Goal: Task Accomplishment & Management: Complete application form

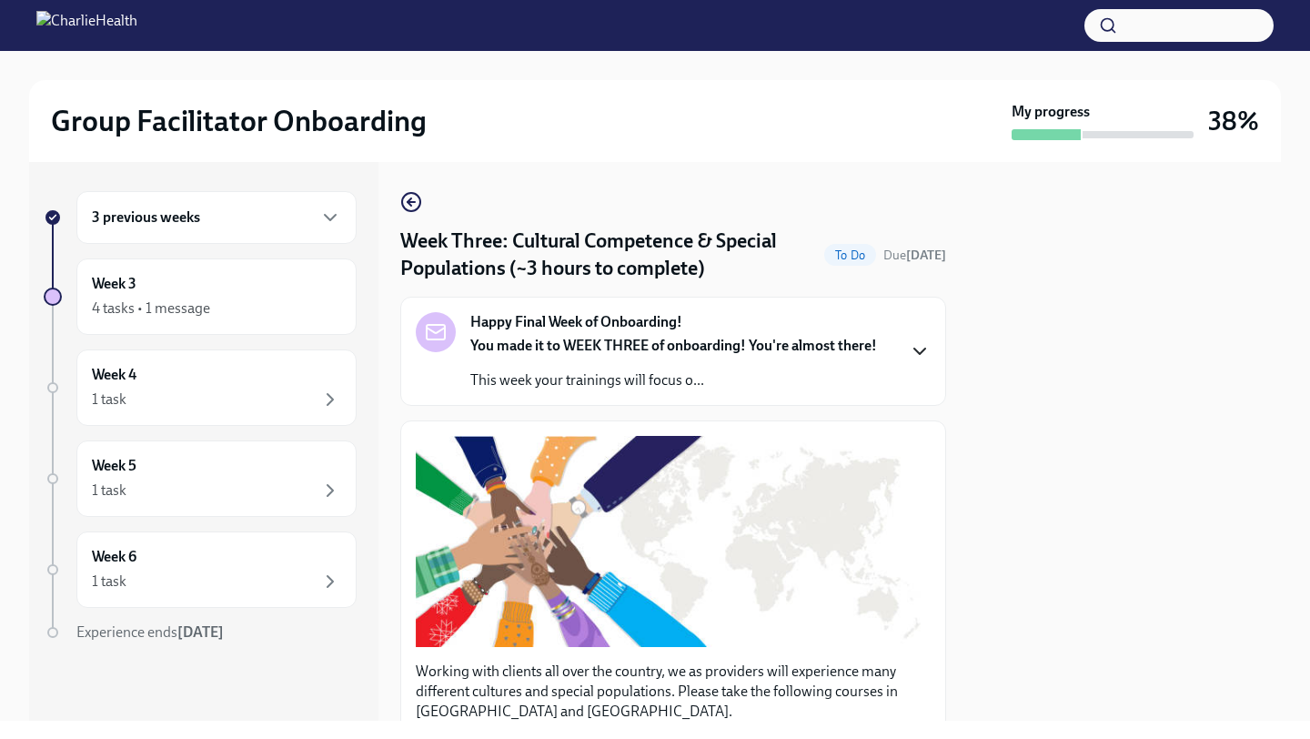
click at [912, 356] on icon "button" at bounding box center [920, 351] width 22 height 22
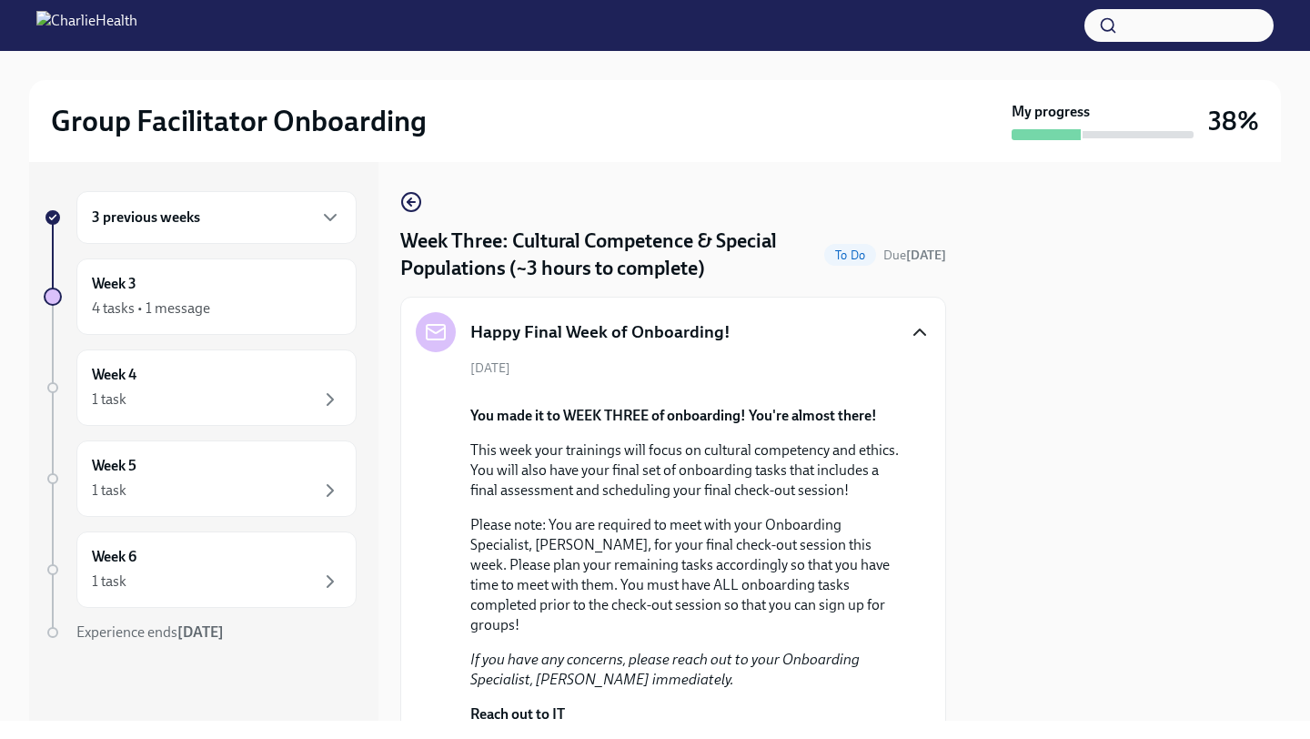
click at [921, 536] on div "[DATE] You made it to WEEK THREE of onboarding! You're almost there! This week …" at bounding box center [673, 608] width 515 height 499
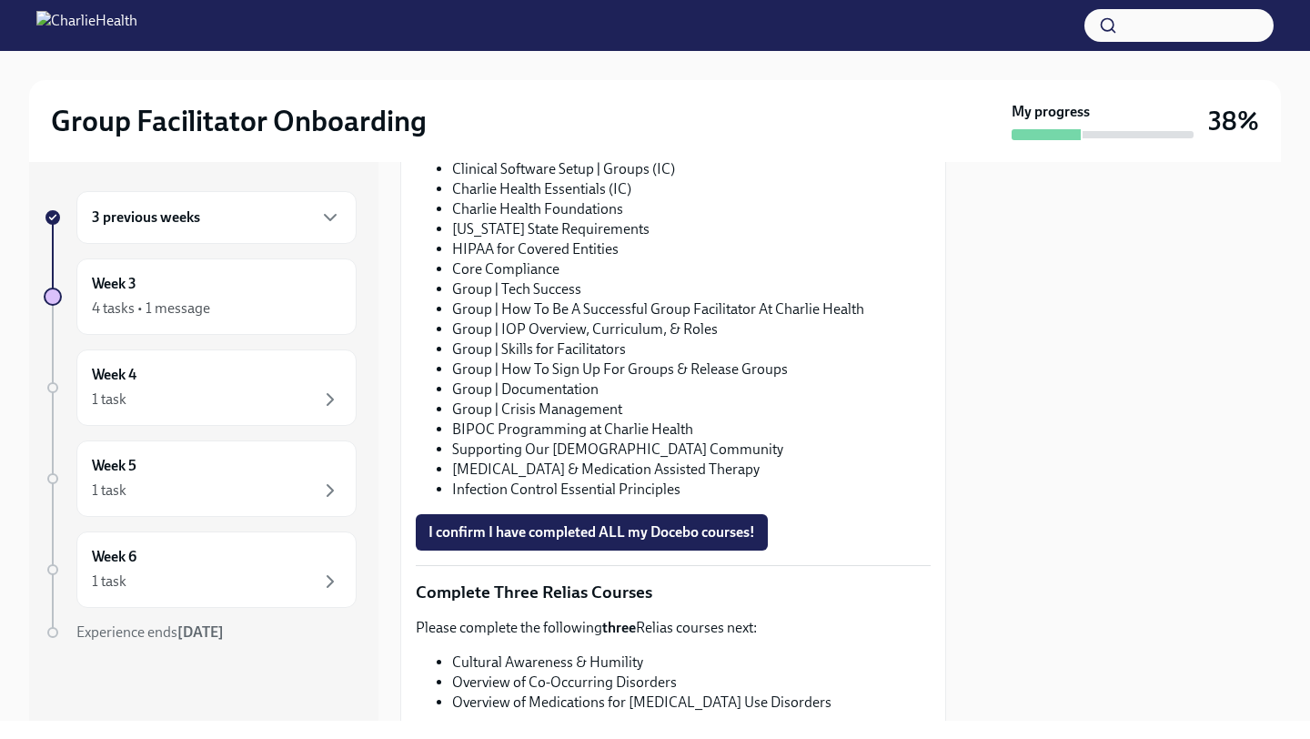
scroll to position [1624, 0]
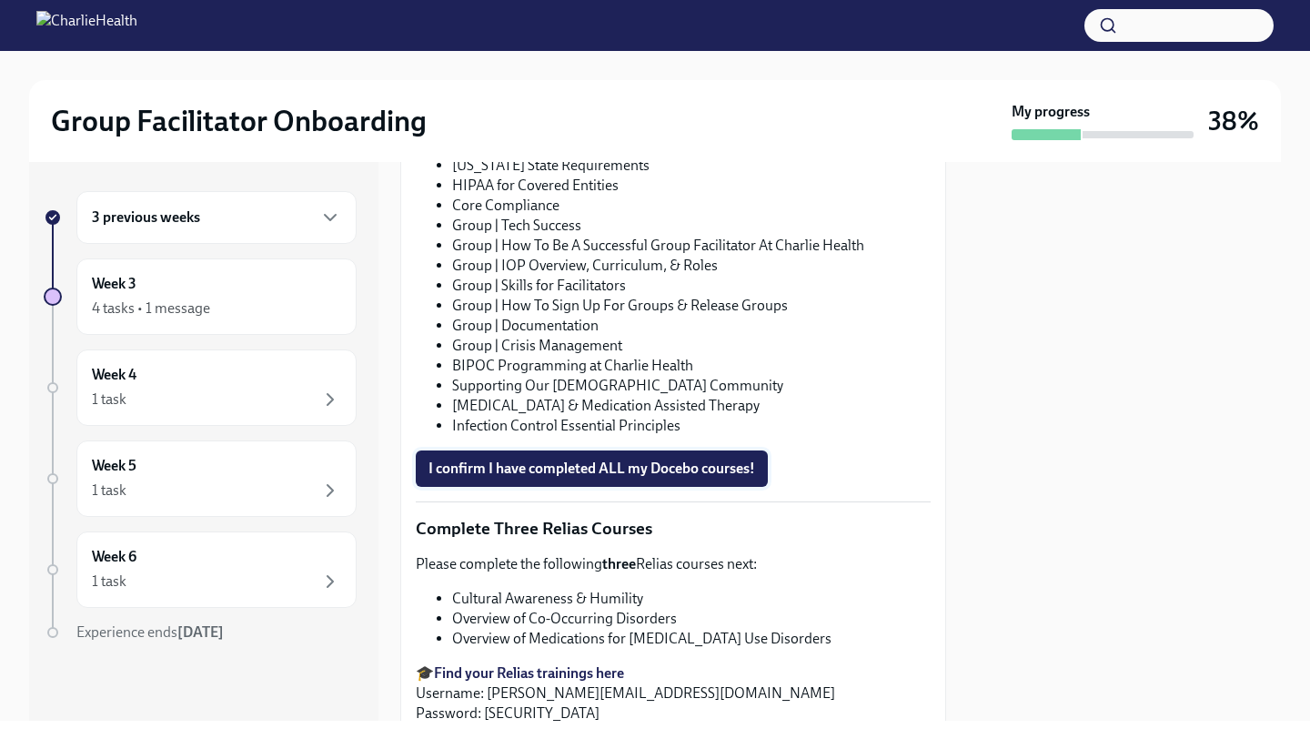
click at [495, 478] on span "I confirm I have completed ALL my Docebo courses!" at bounding box center [591, 468] width 327 height 18
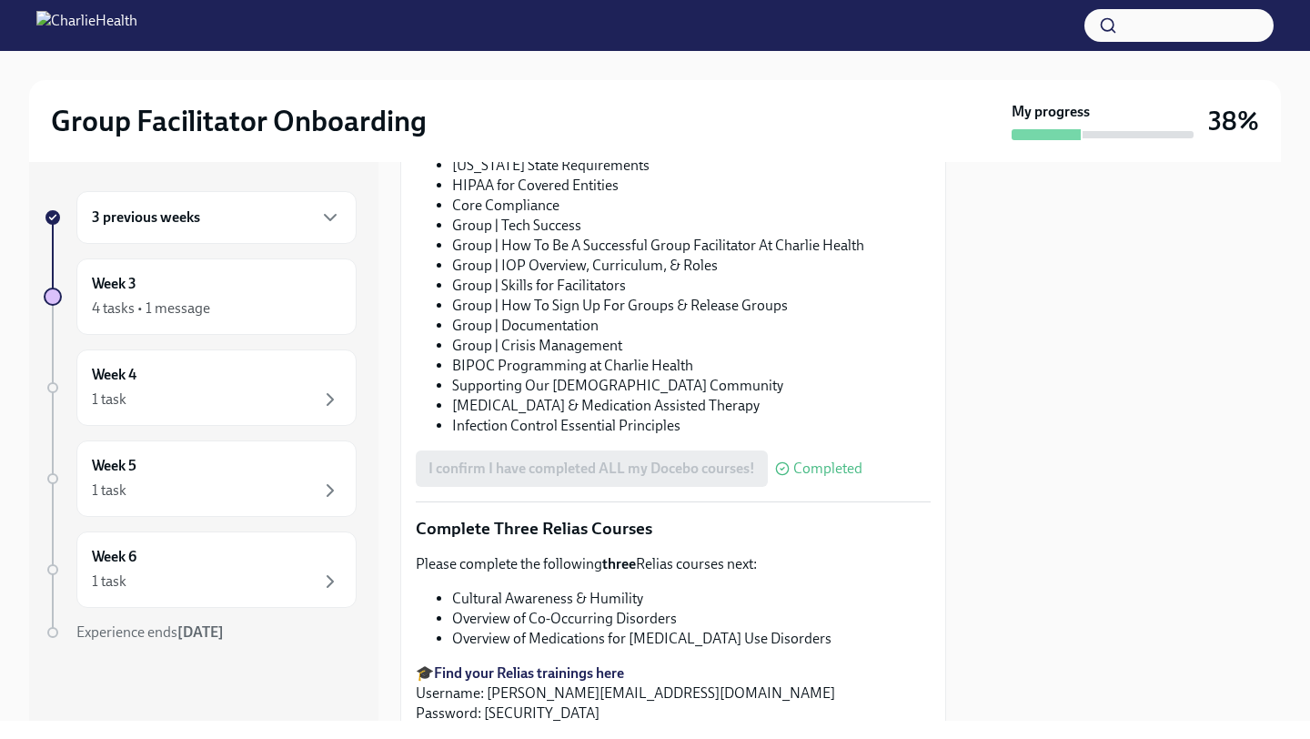
click at [1029, 439] on div at bounding box center [1124, 441] width 313 height 559
click at [920, 256] on li "Group | How To Be A Successful Group Facilitator At Charlie Health" at bounding box center [691, 246] width 478 height 20
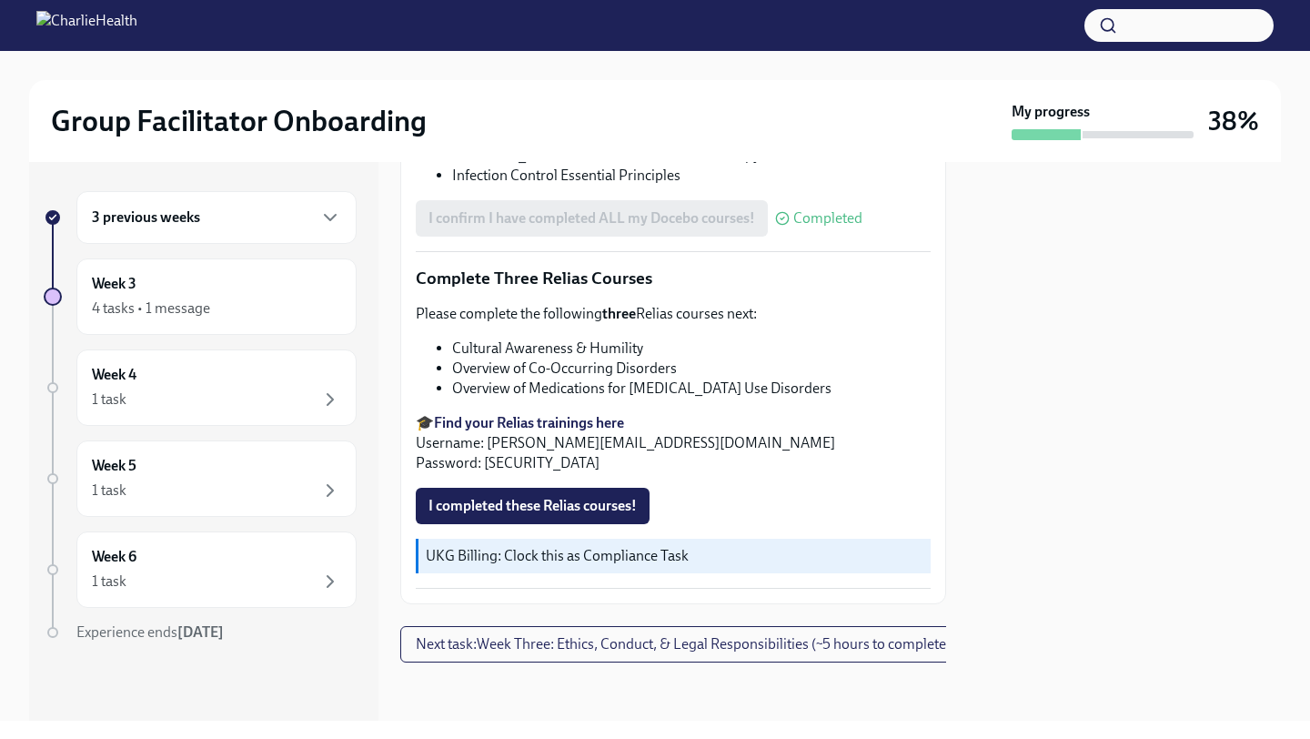
scroll to position [2060, 0]
click at [163, 393] on div "1 task" at bounding box center [216, 399] width 249 height 22
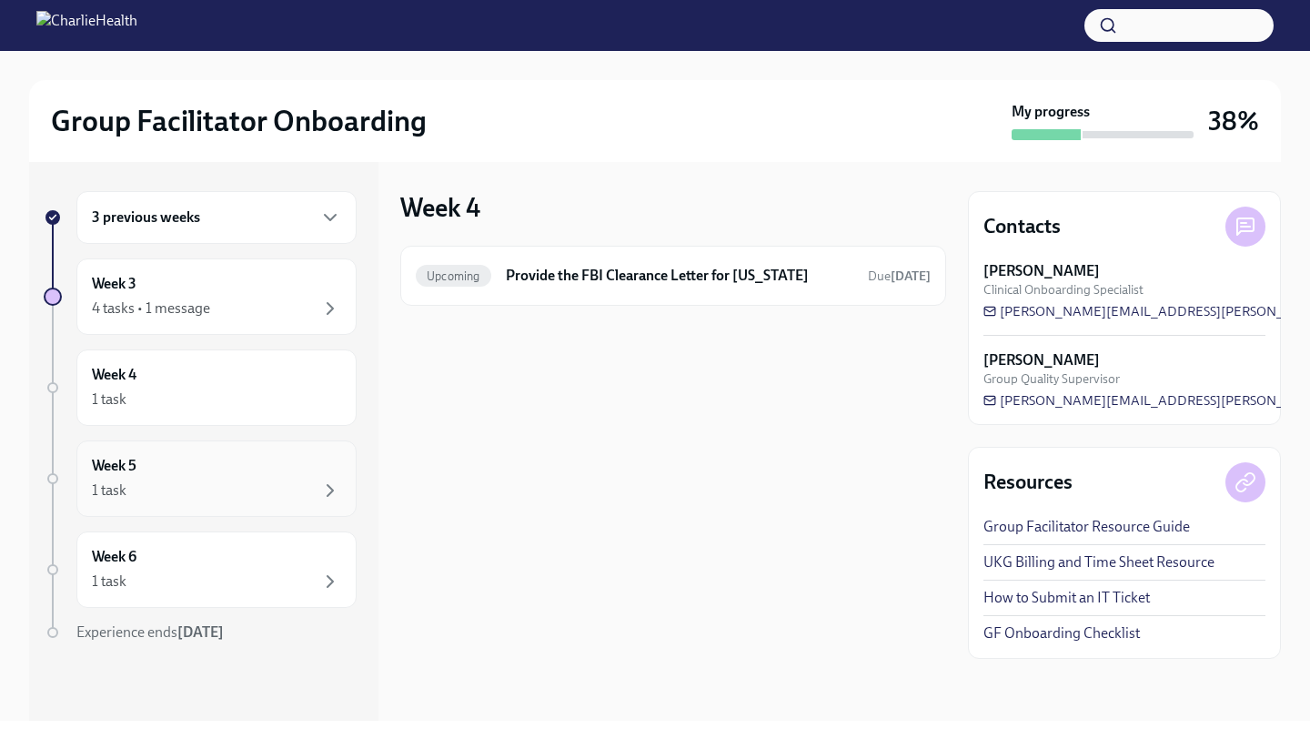
click at [187, 475] on div "Week 5 1 task" at bounding box center [216, 478] width 249 height 45
click at [169, 409] on div "1 task" at bounding box center [216, 399] width 249 height 22
click at [178, 279] on div "Week 3 4 tasks • 1 message" at bounding box center [216, 296] width 249 height 45
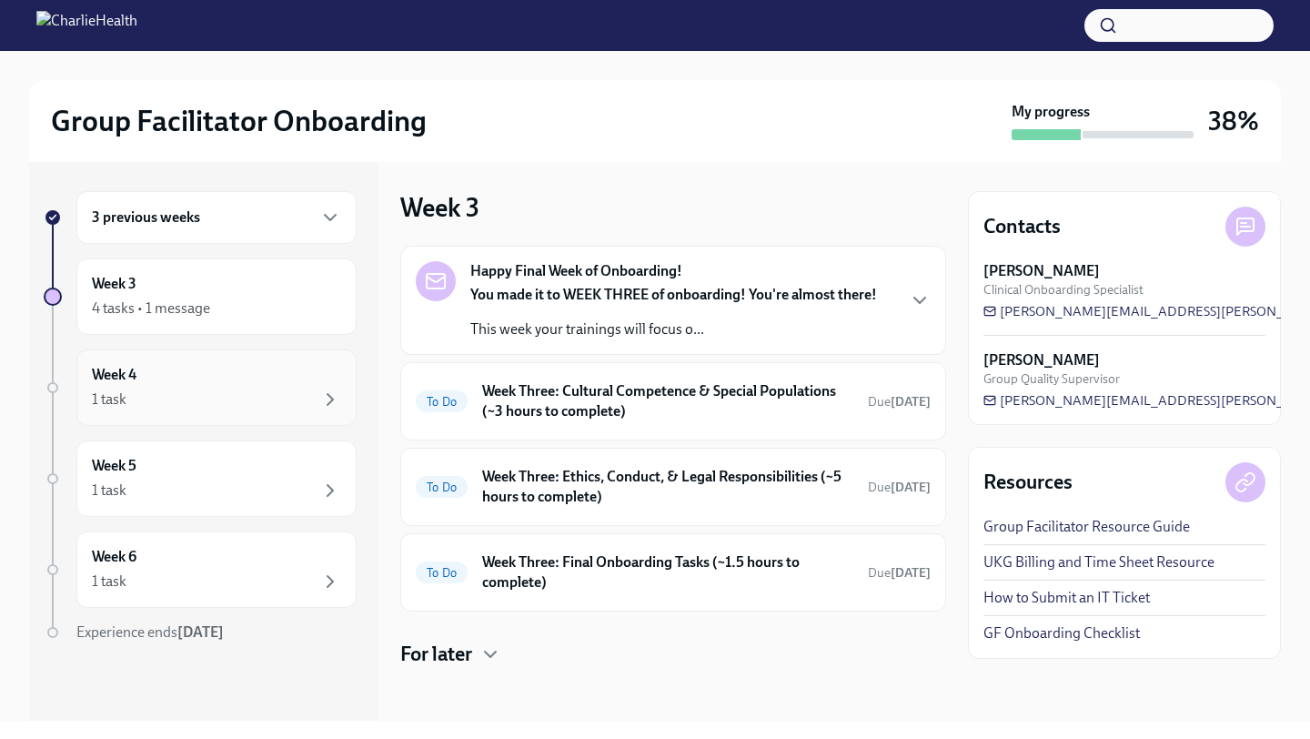
click at [278, 379] on div "Week 4 1 task" at bounding box center [216, 387] width 249 height 45
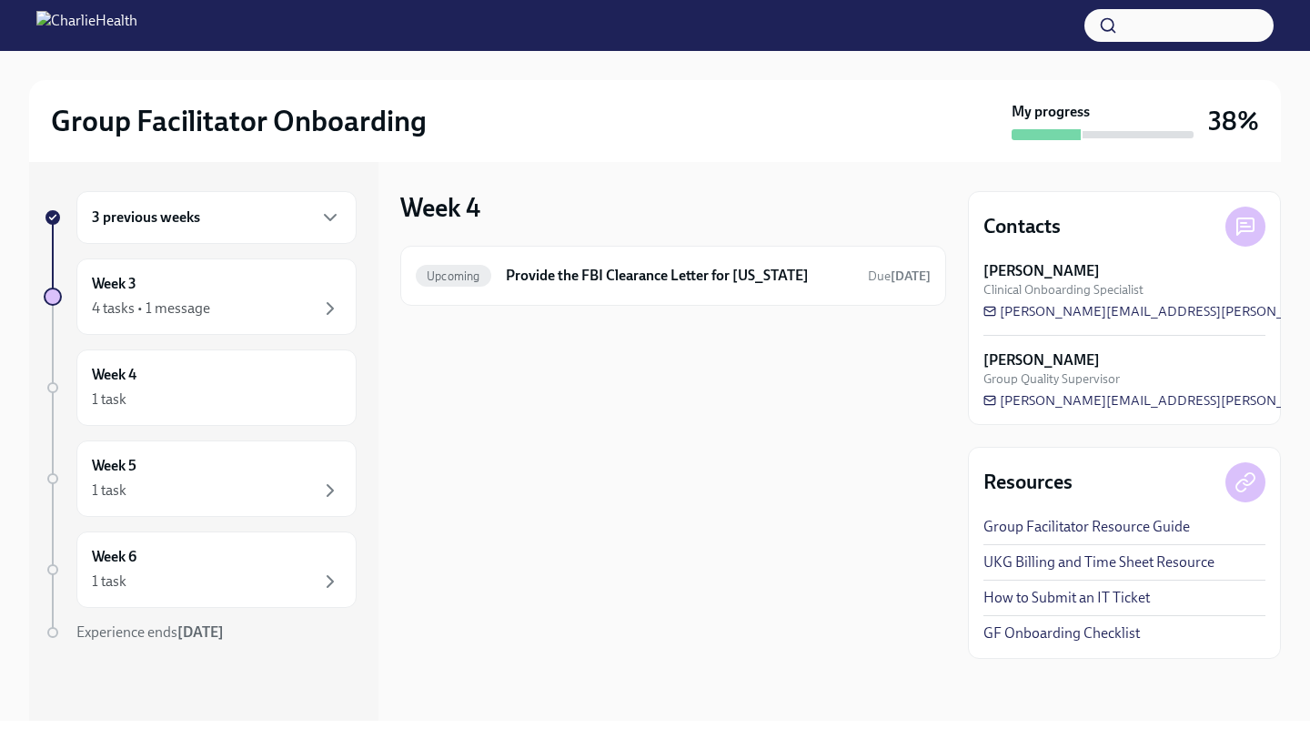
click at [257, 228] on div "3 previous weeks" at bounding box center [216, 217] width 280 height 53
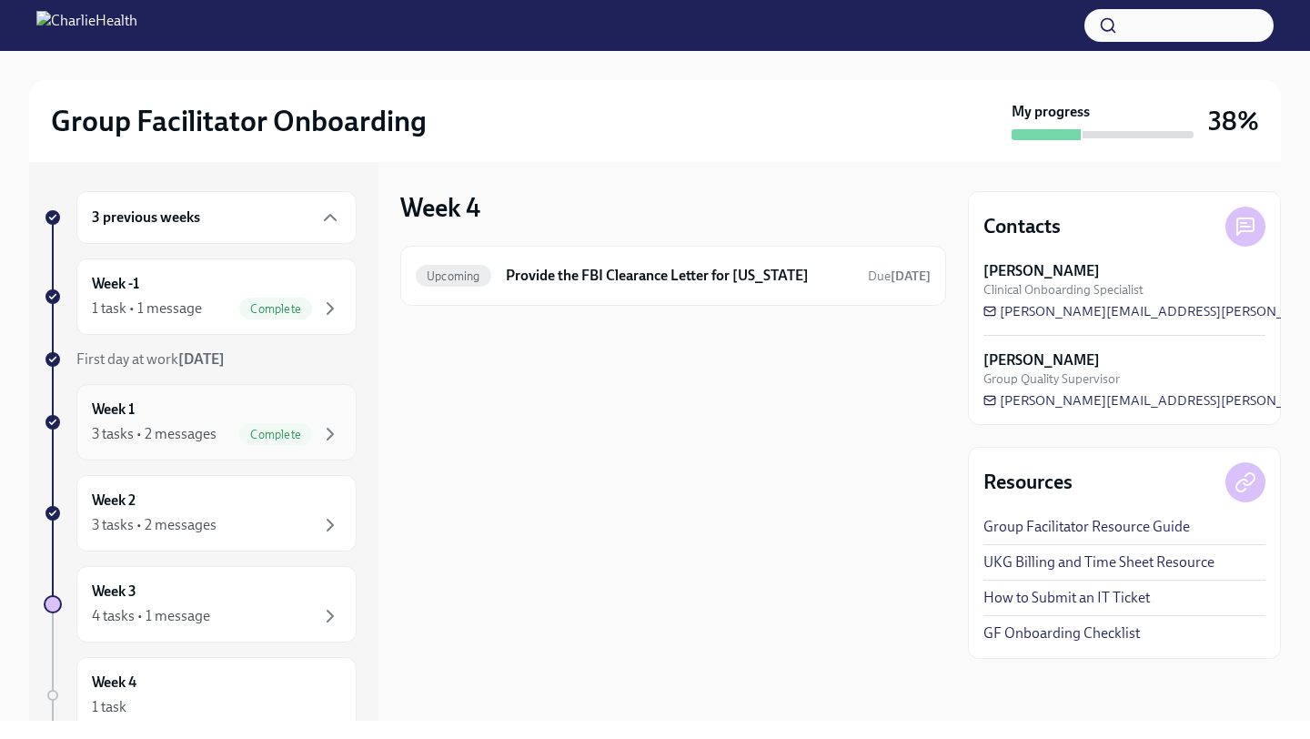
click at [224, 414] on div "Week 1 3 tasks • 2 messages Complete" at bounding box center [216, 421] width 249 height 45
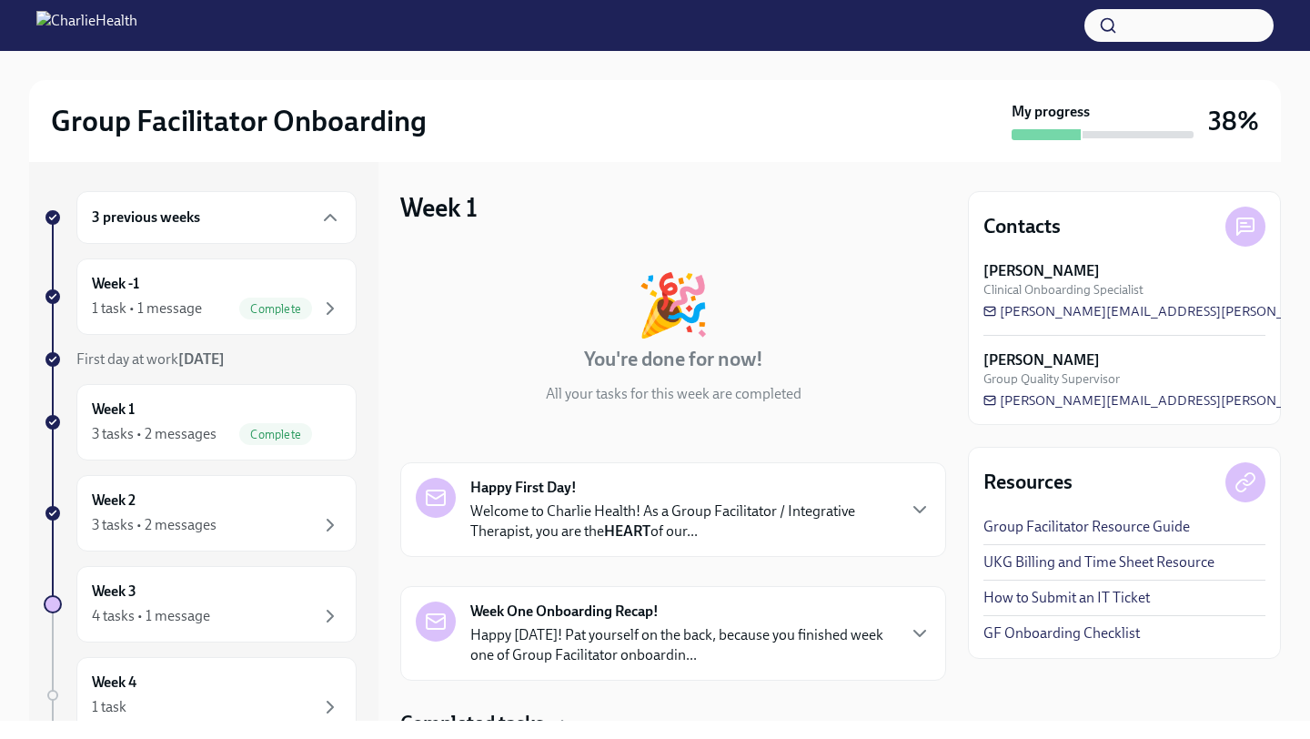
click at [796, 420] on div "🎉 You're done for now! All your tasks for this week are completed Happy First D…" at bounding box center [673, 621] width 546 height 751
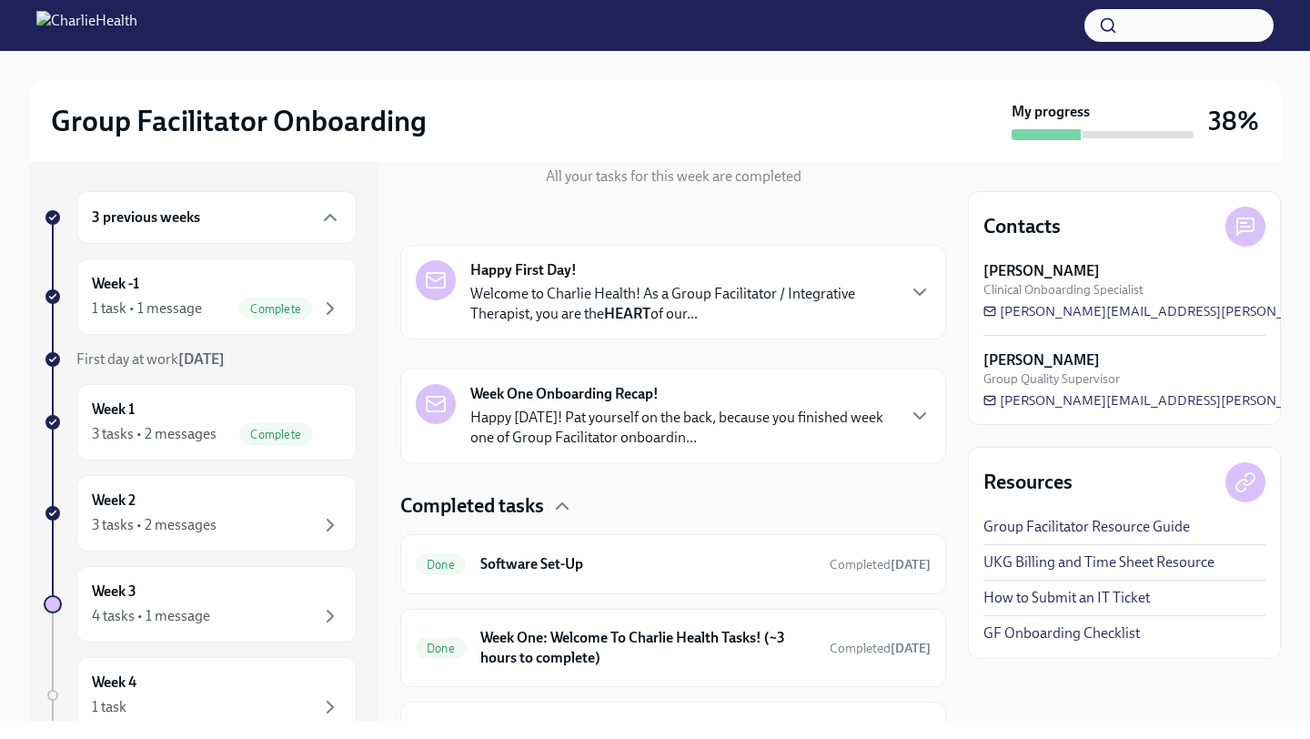
scroll to position [218, 0]
click at [140, 579] on div "Week 3 4 tasks • 1 message" at bounding box center [216, 604] width 280 height 76
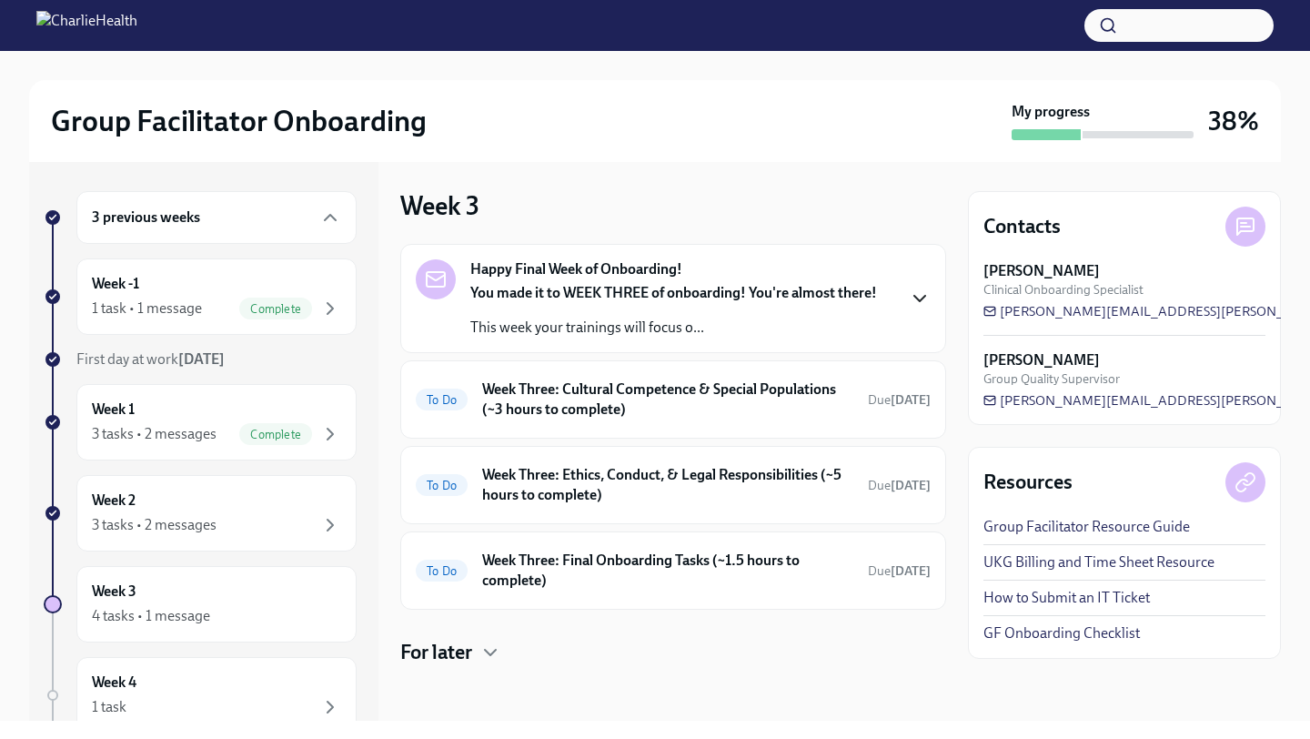
click at [917, 297] on icon "button" at bounding box center [920, 298] width 22 height 22
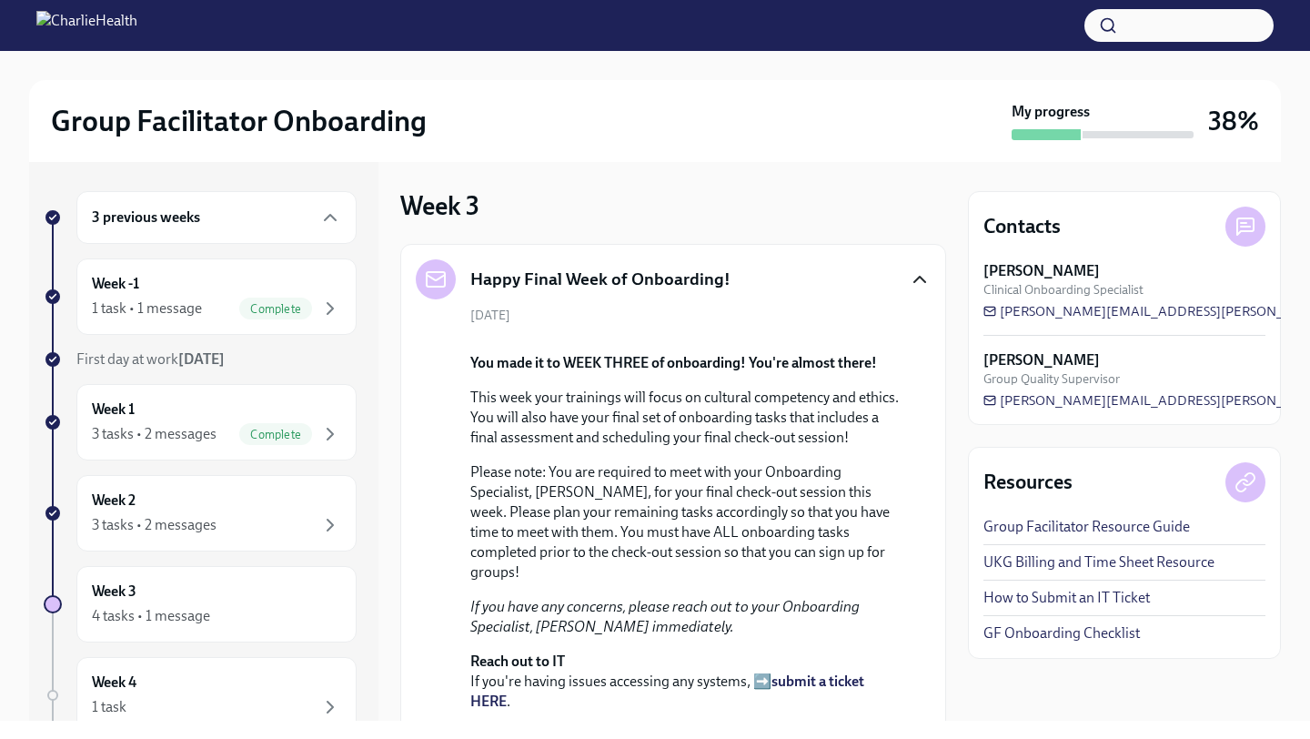
click at [931, 461] on div "Happy Final Week of Onboarding! [DATE] You made it to WEEK THREE of onboarding!…" at bounding box center [673, 533] width 546 height 578
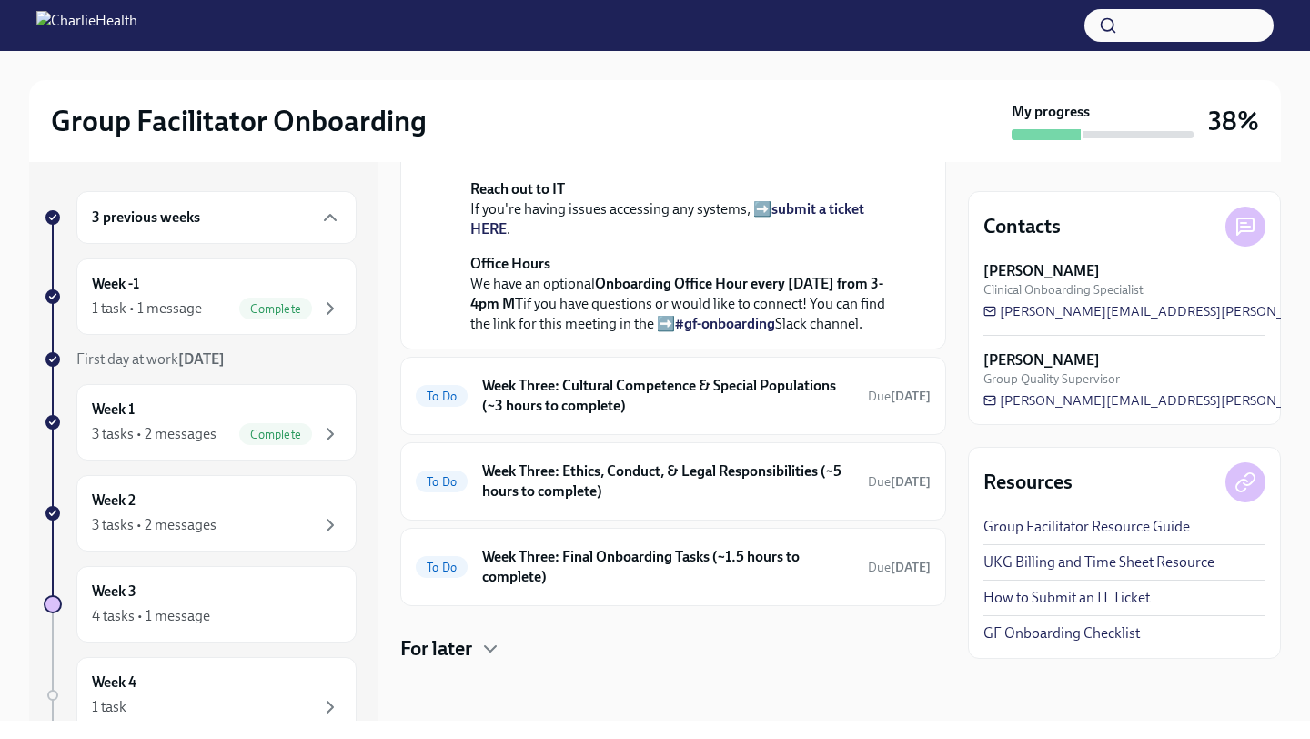
scroll to position [475, 0]
drag, startPoint x: 1203, startPoint y: 312, endPoint x: 1088, endPoint y: 308, distance: 114.7
click at [1088, 308] on div "[PERSON_NAME] Clinical Onboarding Specialist [PERSON_NAME][EMAIL_ADDRESS][PERSO…" at bounding box center [1124, 290] width 282 height 59
click at [1089, 308] on span "[PERSON_NAME][EMAIL_ADDRESS][PERSON_NAME][DOMAIN_NAME]" at bounding box center [1210, 311] width 454 height 18
click at [150, 290] on div "Week -1 1 task • 1 message Complete" at bounding box center [216, 296] width 249 height 45
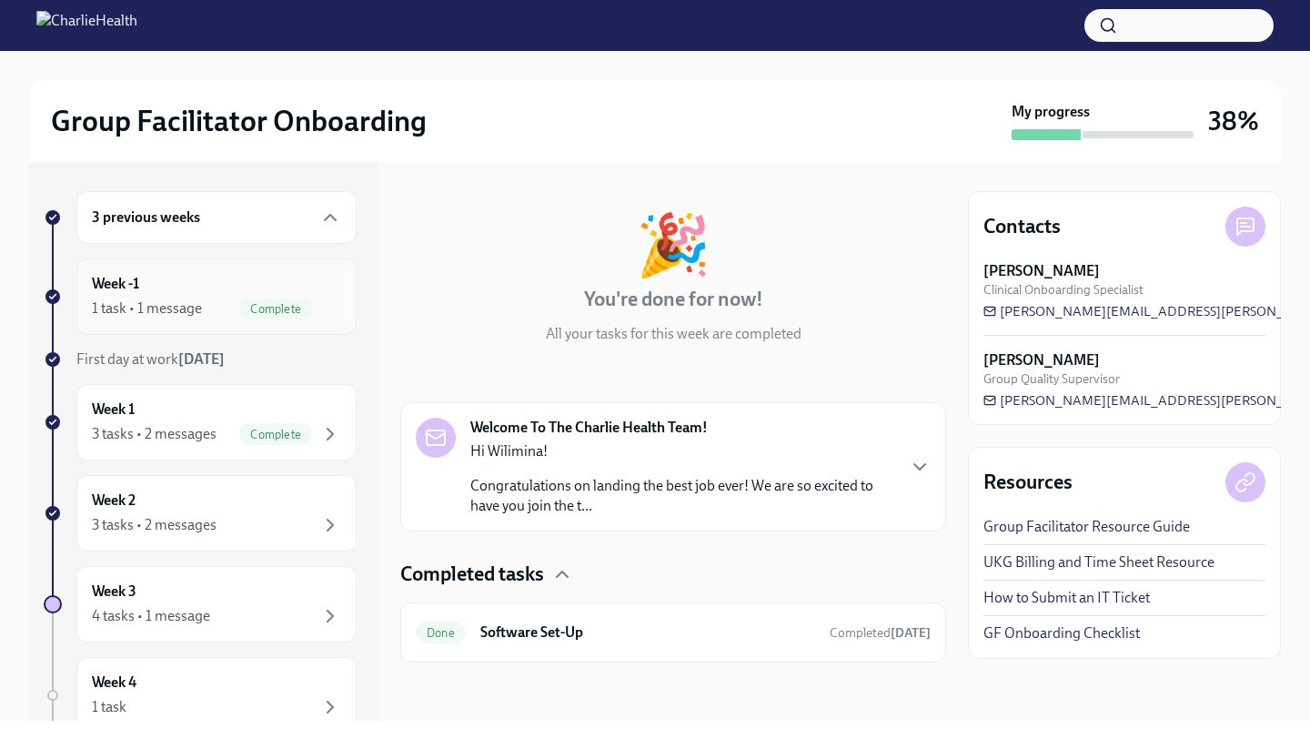
scroll to position [60, 0]
click at [232, 516] on div "3 tasks • 2 messages" at bounding box center [216, 525] width 249 height 22
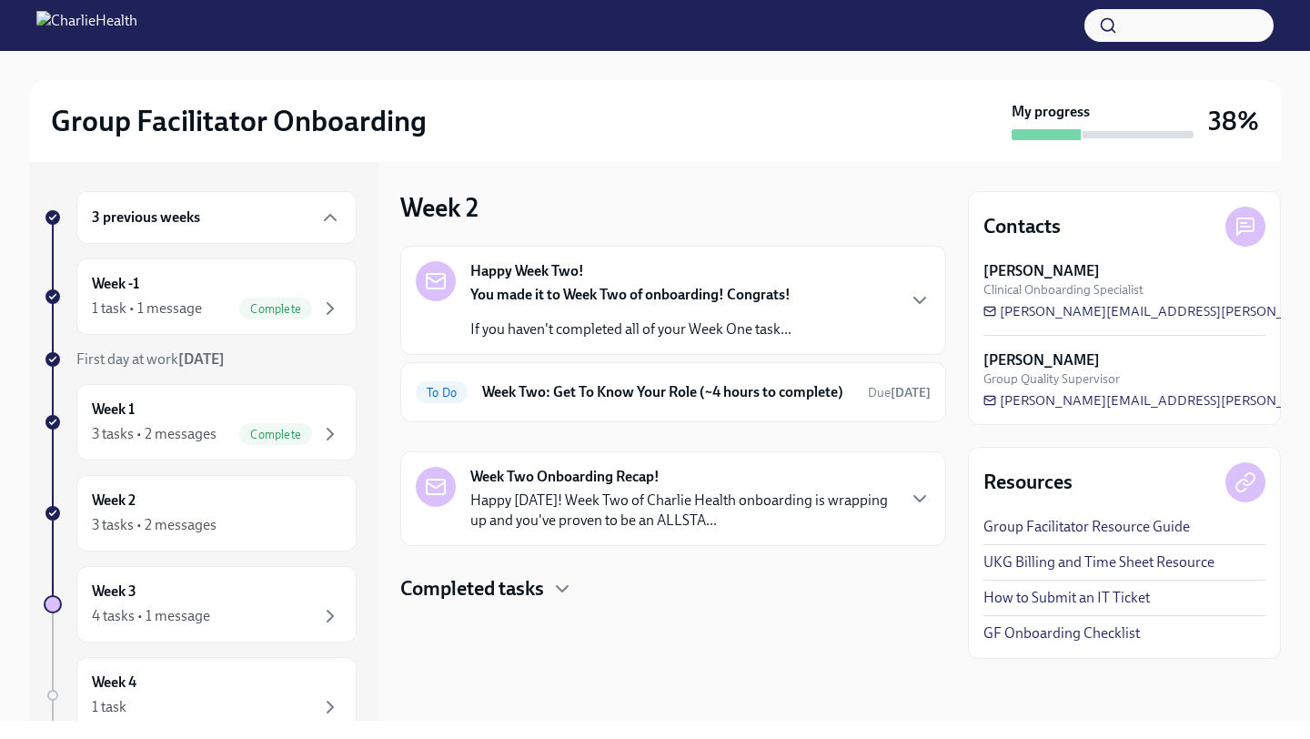
click at [799, 327] on div "Happy Week Two! You made it to Week Two of onboarding! Congrats! If you haven't…" at bounding box center [673, 300] width 515 height 78
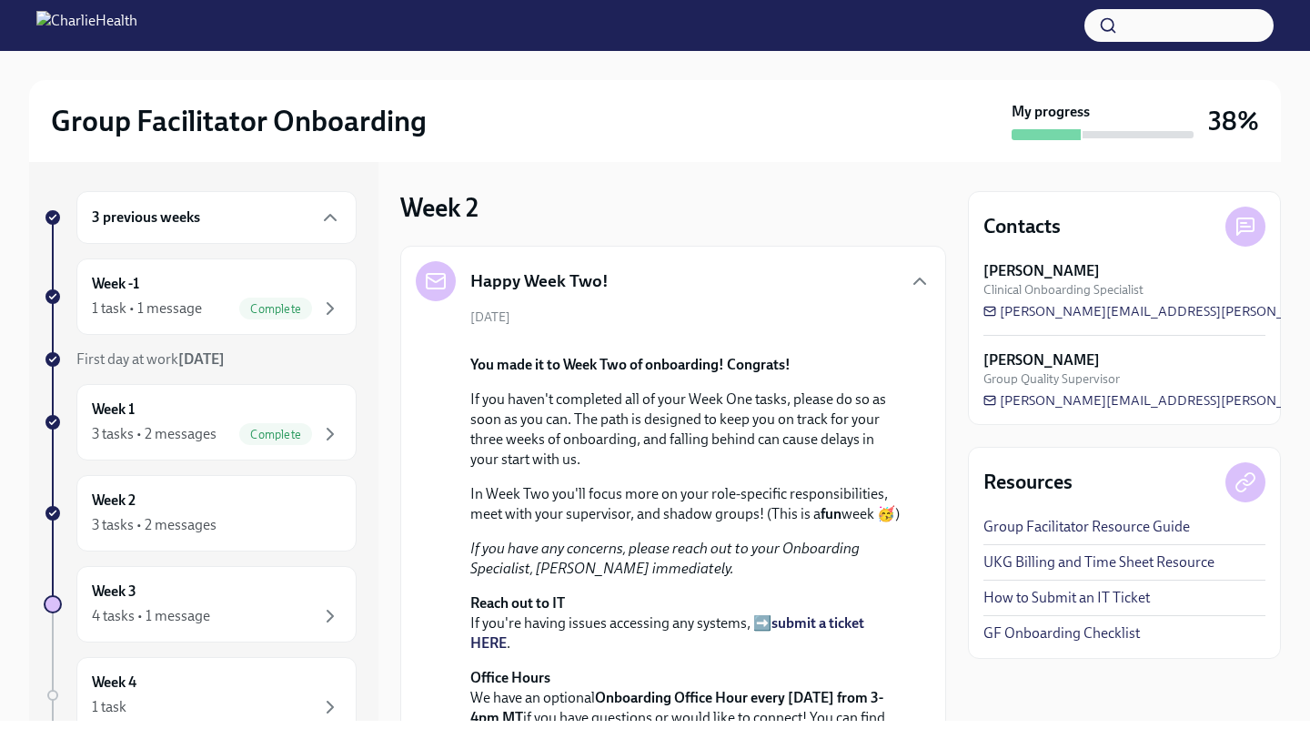
click at [820, 469] on p "If you haven't completed all of your Week One tasks, please do so as soon as yo…" at bounding box center [685, 429] width 431 height 80
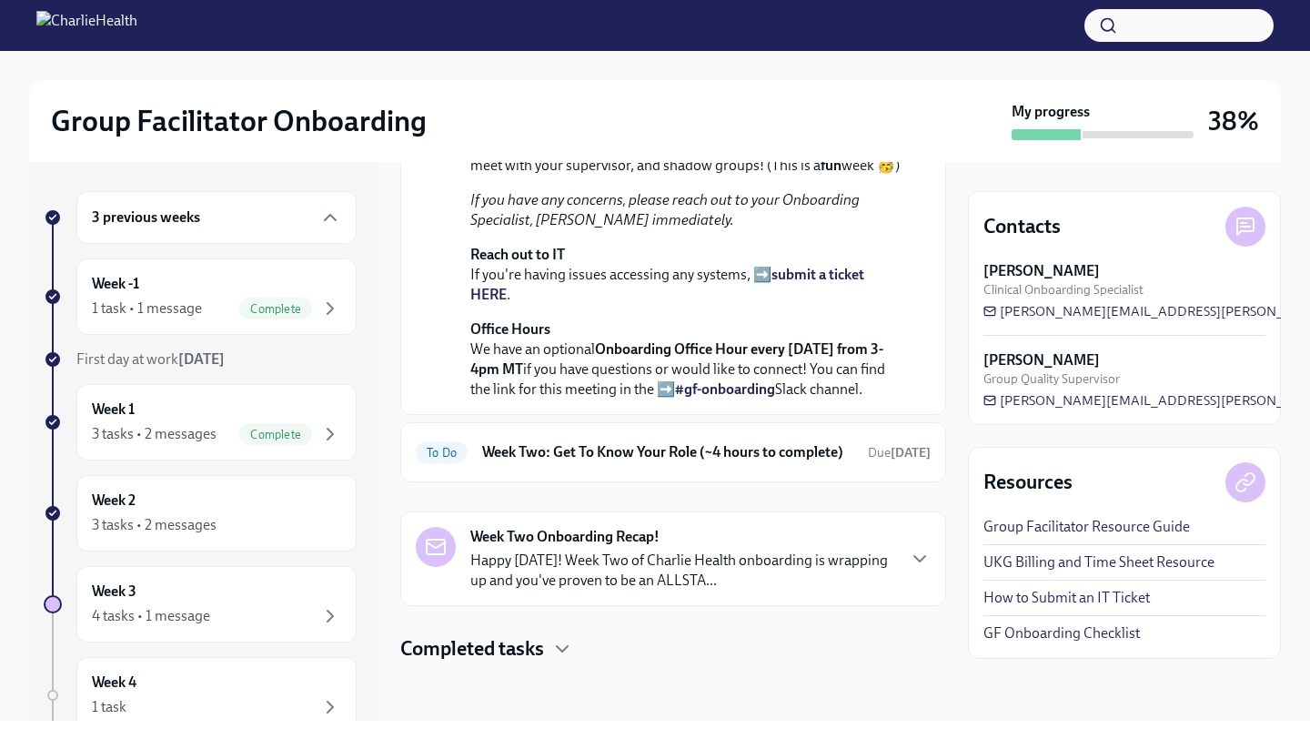
scroll to position [543, 0]
click at [781, 463] on div "To Do Week Two: Get To Know Your Role (~4 hours to complete) Due [DATE]" at bounding box center [673, 452] width 515 height 29
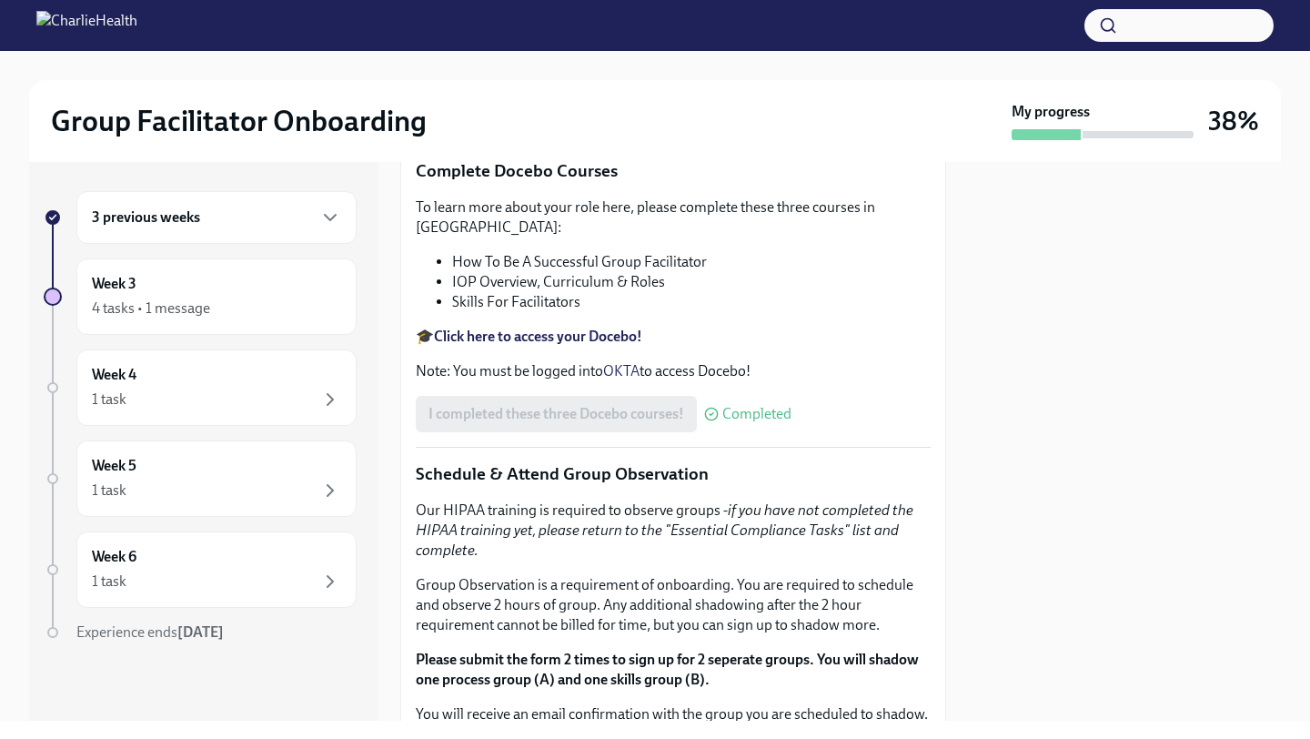
scroll to position [691, 0]
drag, startPoint x: 681, startPoint y: 486, endPoint x: 760, endPoint y: 486, distance: 78.2
click at [764, 128] on p "Feel free to schedule an optional Meet & Greet with your Clinical Onboarding Sp…" at bounding box center [673, 98] width 515 height 60
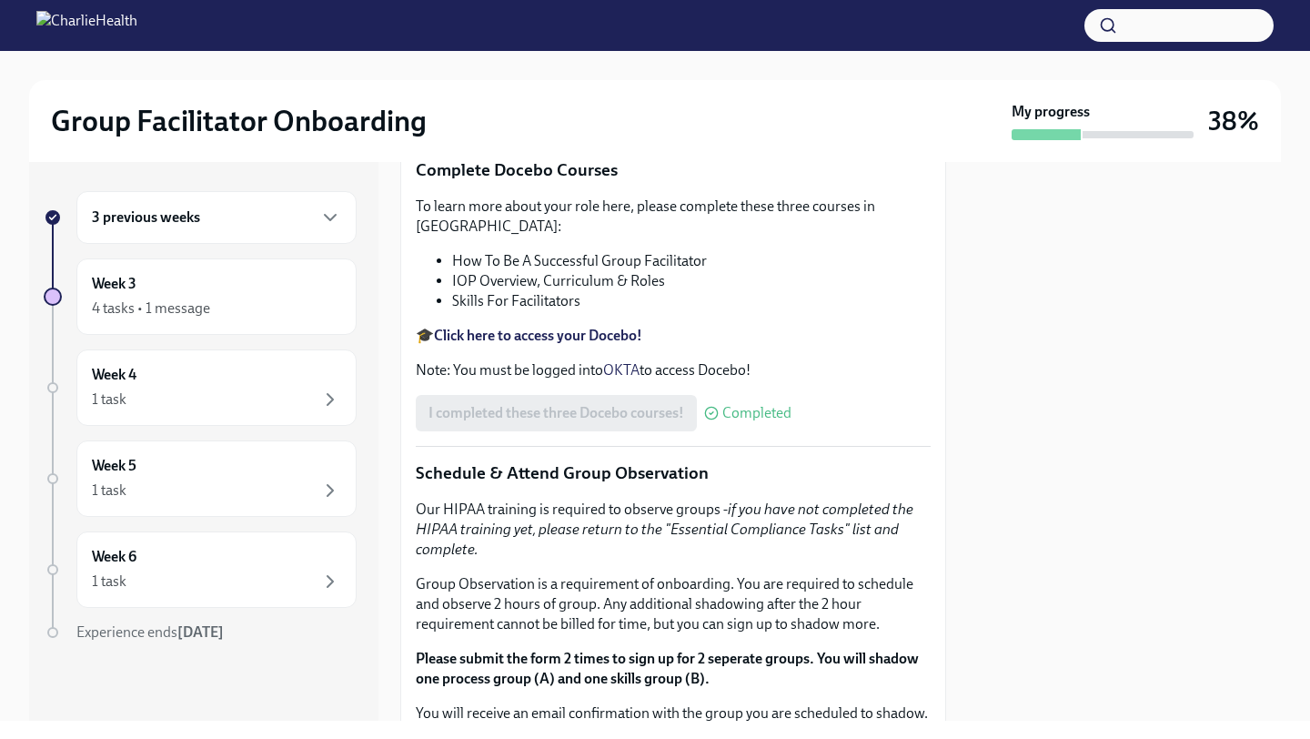
click at [781, 523] on div "You've made it to Week Two of Charlie Health onboarding! Congratulations and th…" at bounding box center [673, 524] width 515 height 1560
drag, startPoint x: 686, startPoint y: 483, endPoint x: 813, endPoint y: 504, distance: 129.1
click at [813, 128] on p "Feel free to schedule an optional Meet & Greet with your Clinical Onboarding Sp…" at bounding box center [673, 98] width 515 height 60
click at [206, 397] on div "1 task" at bounding box center [216, 399] width 249 height 22
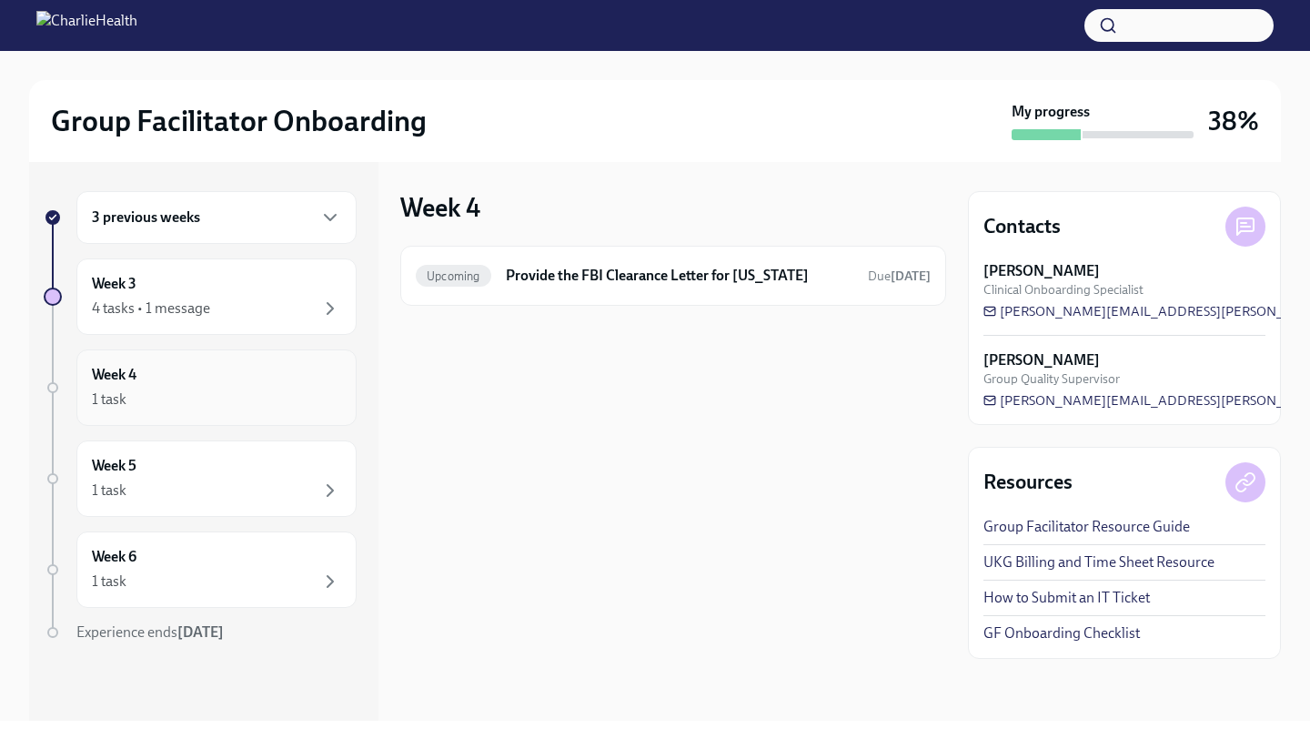
click at [163, 387] on div "Week 4 1 task" at bounding box center [216, 387] width 249 height 45
click at [173, 297] on div "4 tasks • 1 message" at bounding box center [216, 308] width 249 height 22
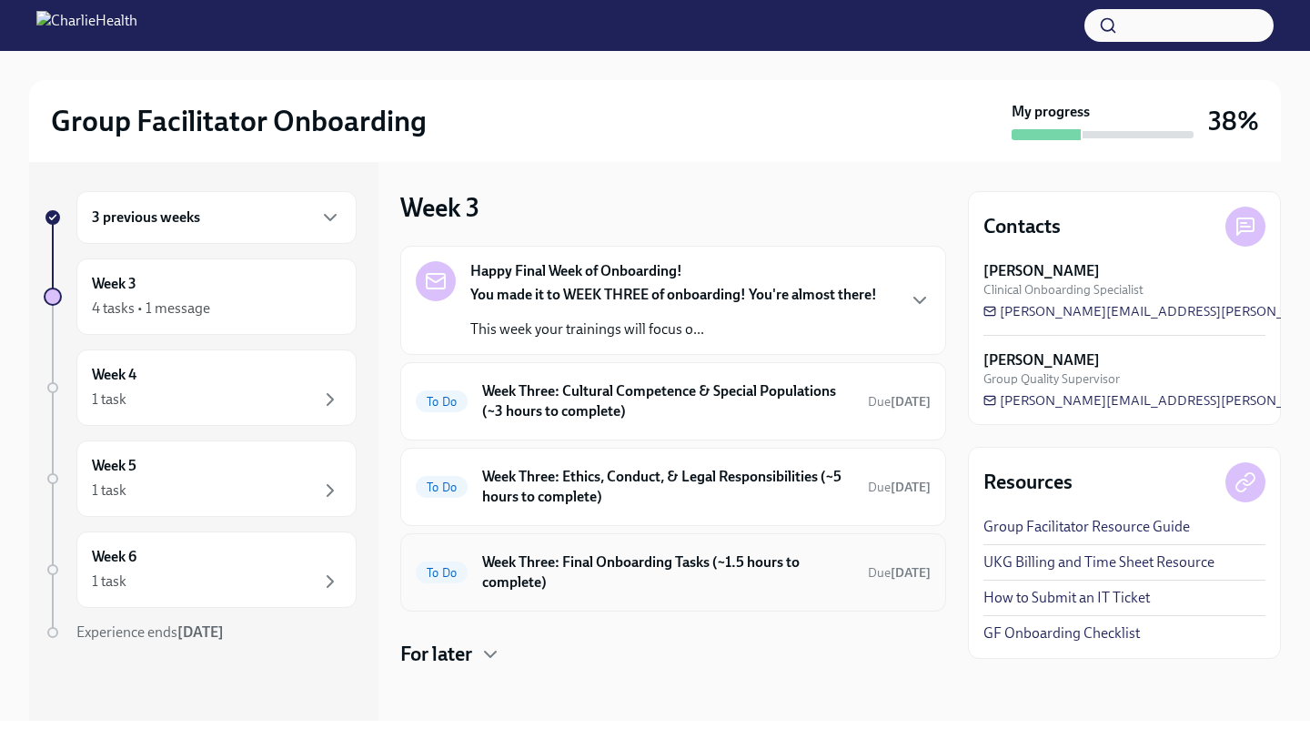
click at [570, 584] on h6 "Week Three: Final Onboarding Tasks (~1.5 hours to complete)" at bounding box center [667, 572] width 371 height 40
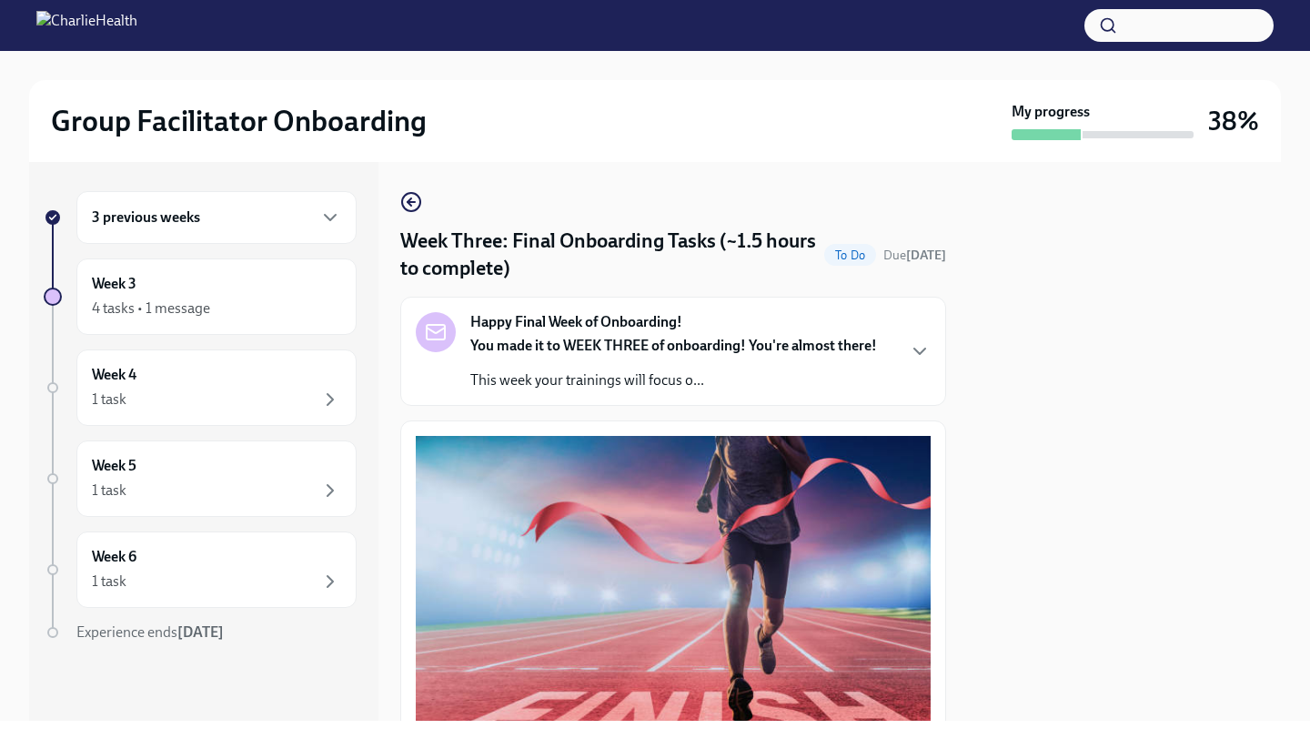
click at [990, 476] on div at bounding box center [1124, 441] width 313 height 559
drag, startPoint x: 990, startPoint y: 477, endPoint x: 953, endPoint y: 721, distance: 247.4
click at [954, 727] on div "Group Facilitator Onboarding My progress 38% 3 previous weeks Week 3 4 tasks • …" at bounding box center [655, 369] width 1310 height 739
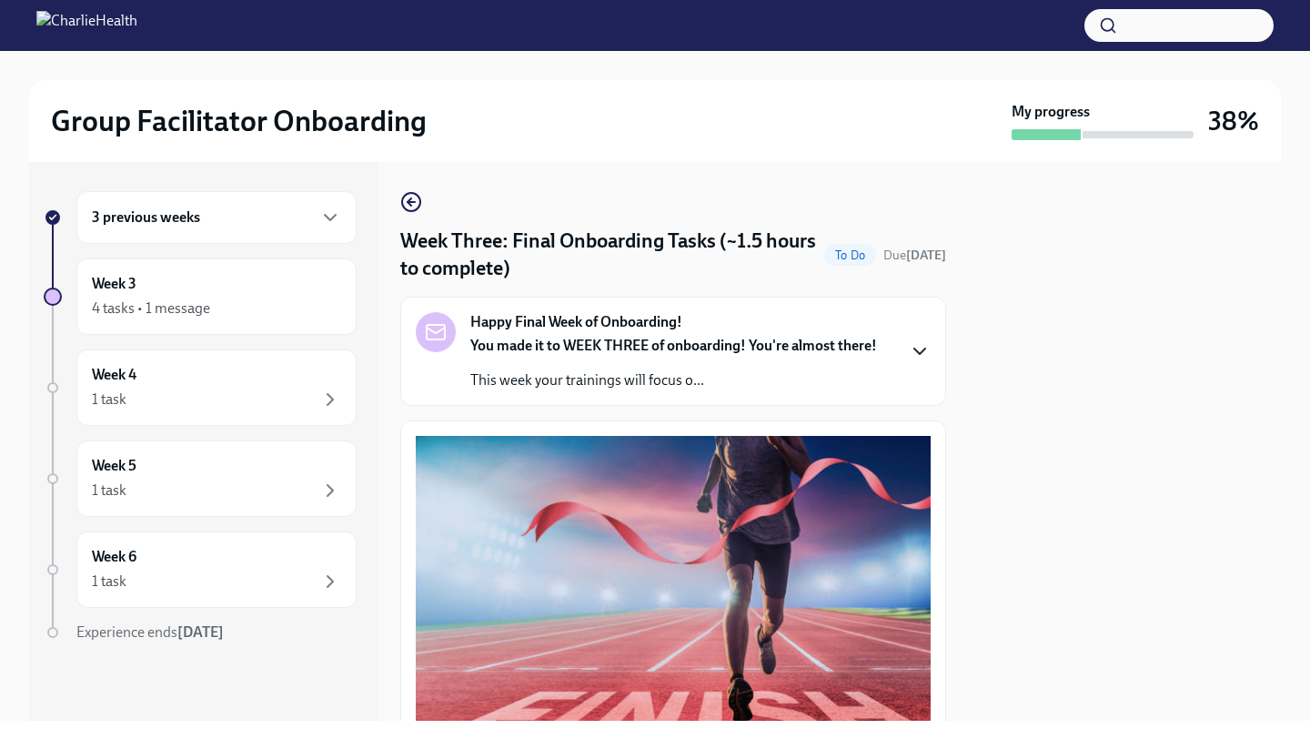
click at [916, 353] on icon "button" at bounding box center [920, 351] width 22 height 22
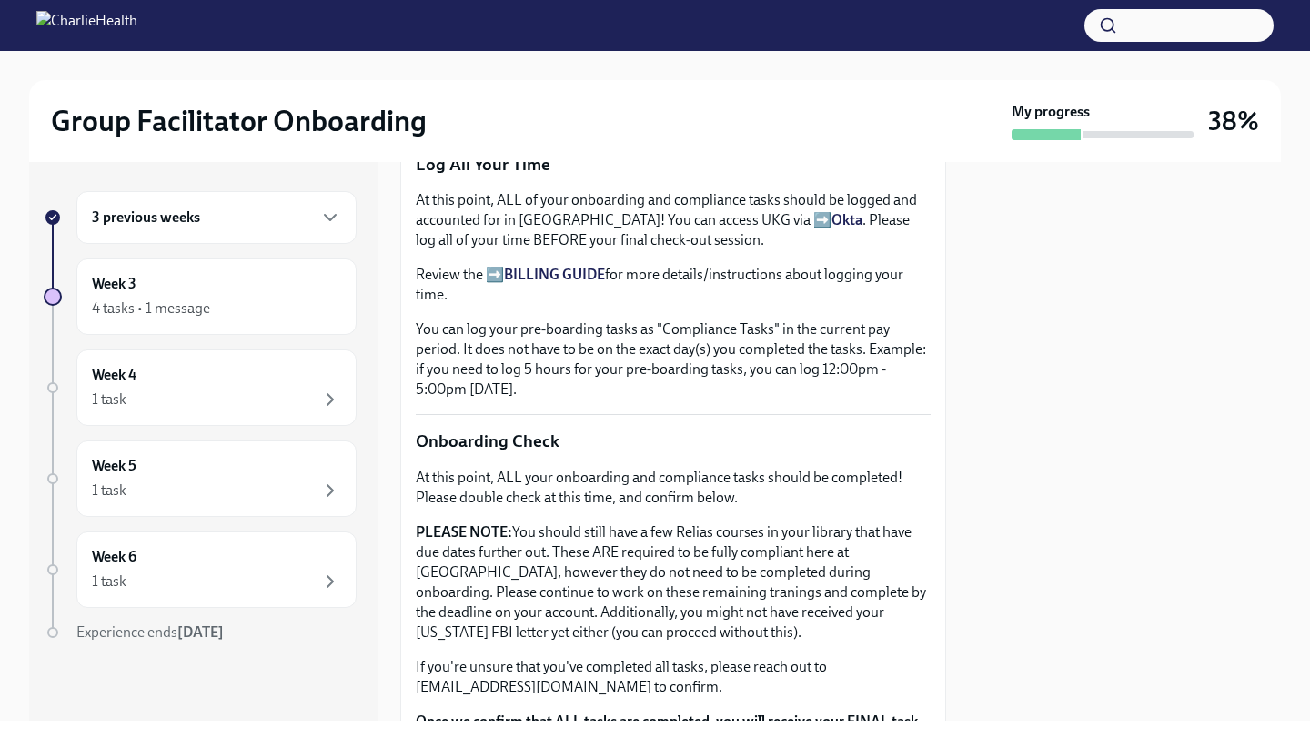
scroll to position [1734, 0]
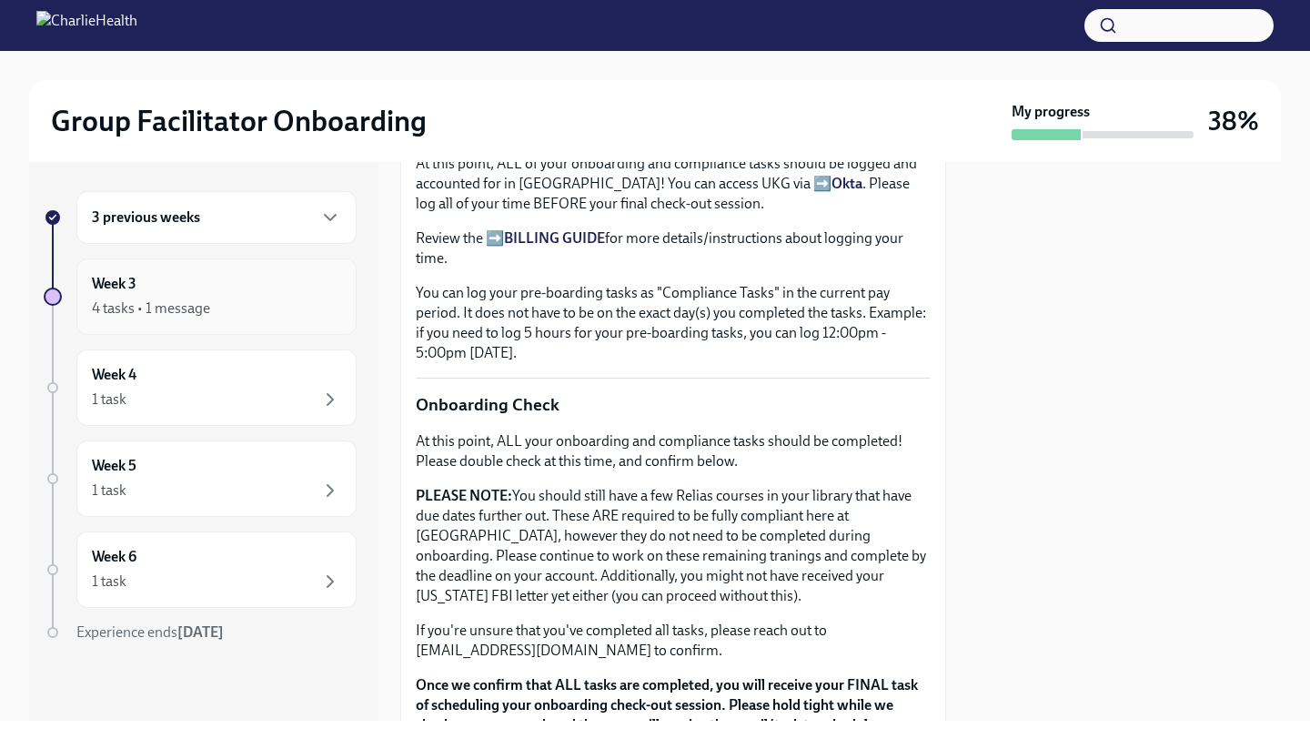
click at [201, 310] on div "4 tasks • 1 message" at bounding box center [151, 308] width 118 height 20
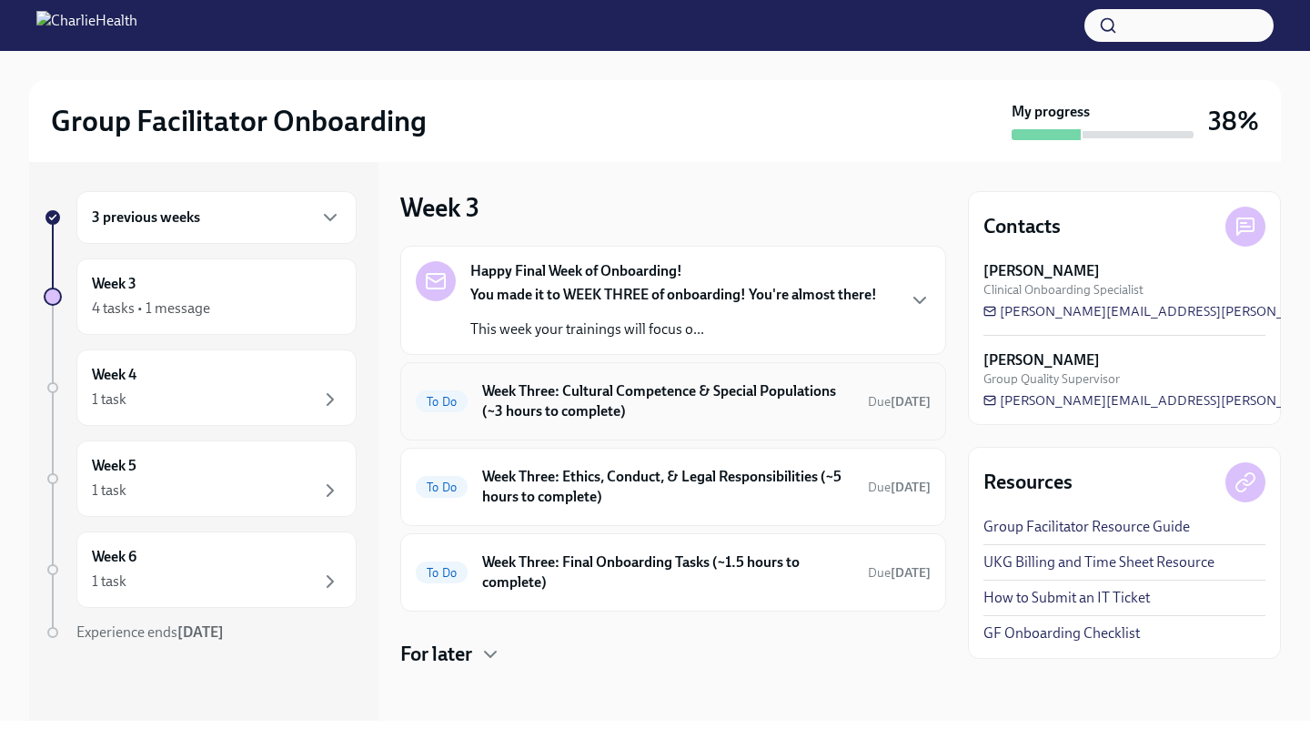
click at [743, 428] on div "To Do Week Three: Cultural Competence & Special Populations (~3 hours to comple…" at bounding box center [673, 401] width 546 height 78
click at [674, 396] on h6 "Week Three: Cultural Competence & Special Populations (~3 hours to complete)" at bounding box center [667, 401] width 371 height 40
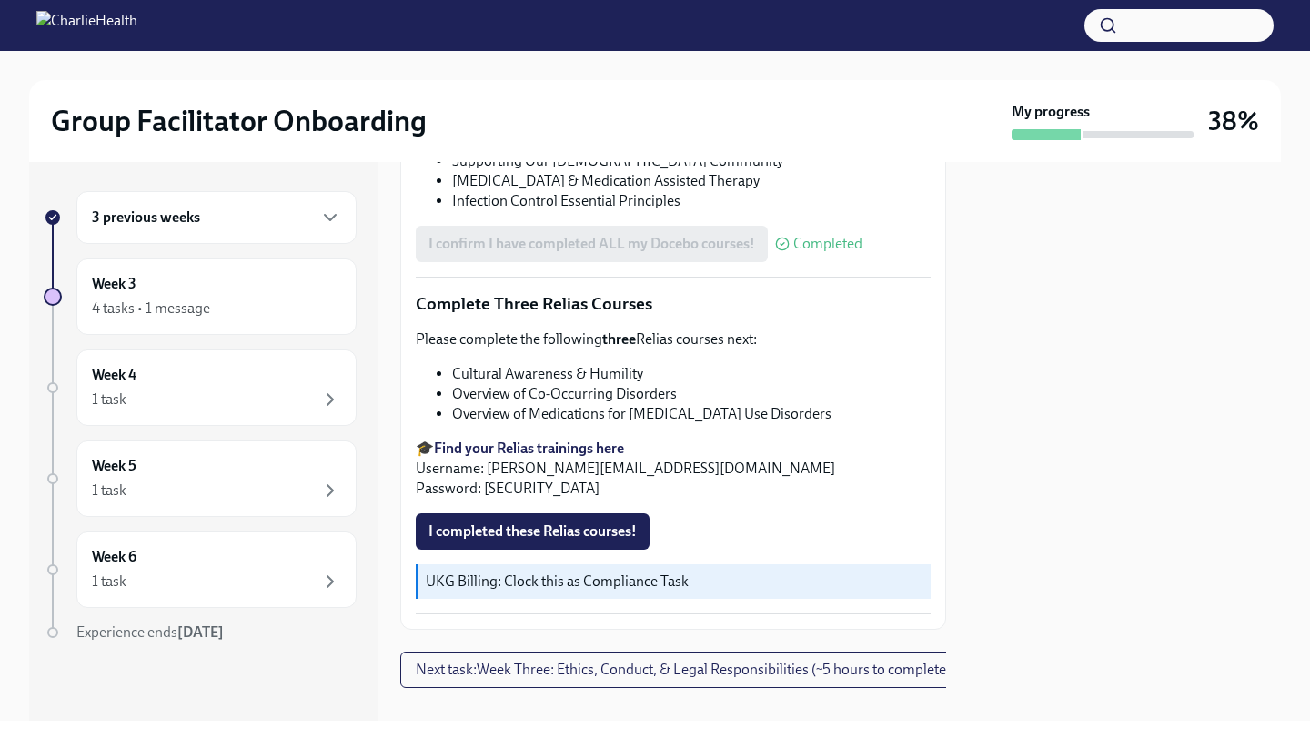
scroll to position [1405, 0]
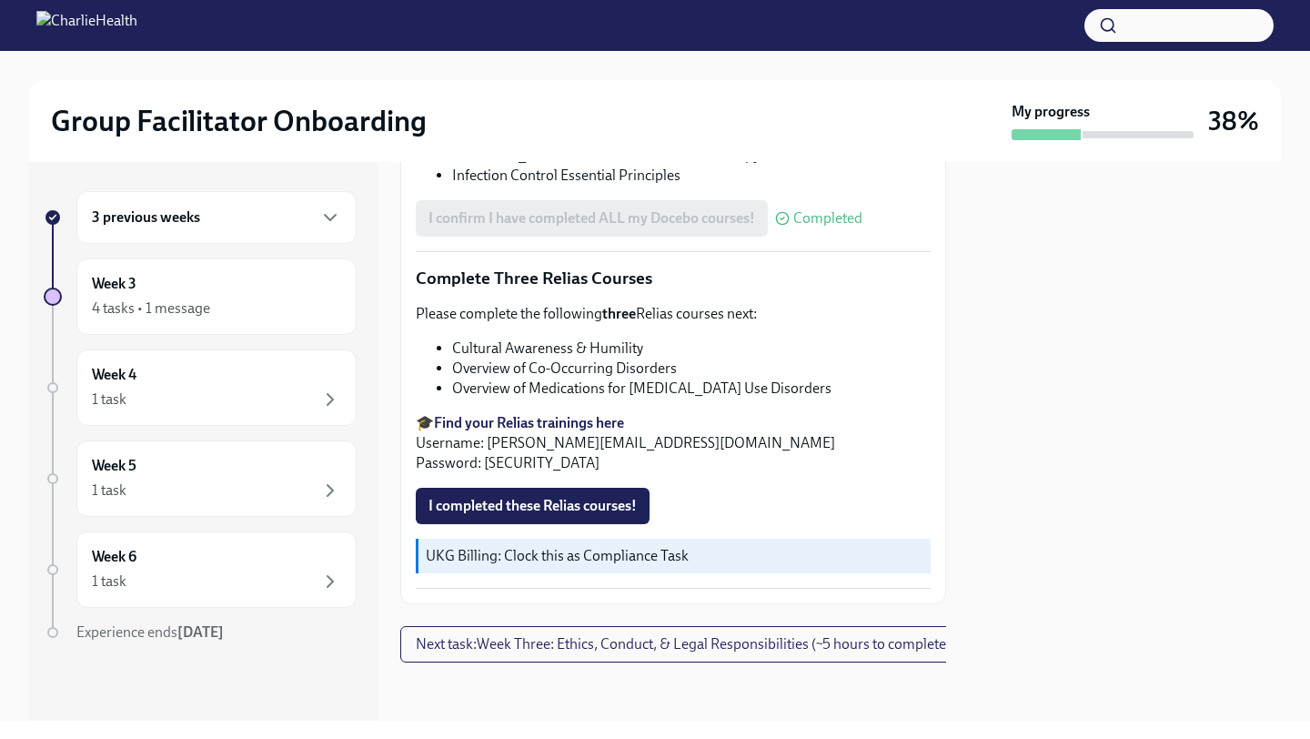
click at [533, 415] on strong "Find your Relias trainings here" at bounding box center [529, 422] width 190 height 17
drag, startPoint x: 950, startPoint y: 176, endPoint x: 950, endPoint y: 166, distance: 10.0
click at [950, 176] on div "3 previous weeks Week 3 4 tasks • 1 message Week 4 1 task Week 5 1 task Week 6 …" at bounding box center [655, 441] width 1252 height 559
click at [740, 647] on span "Next task : Week Three: Ethics, Conduct, & Legal Responsibilities (~5 hours to …" at bounding box center [683, 644] width 535 height 18
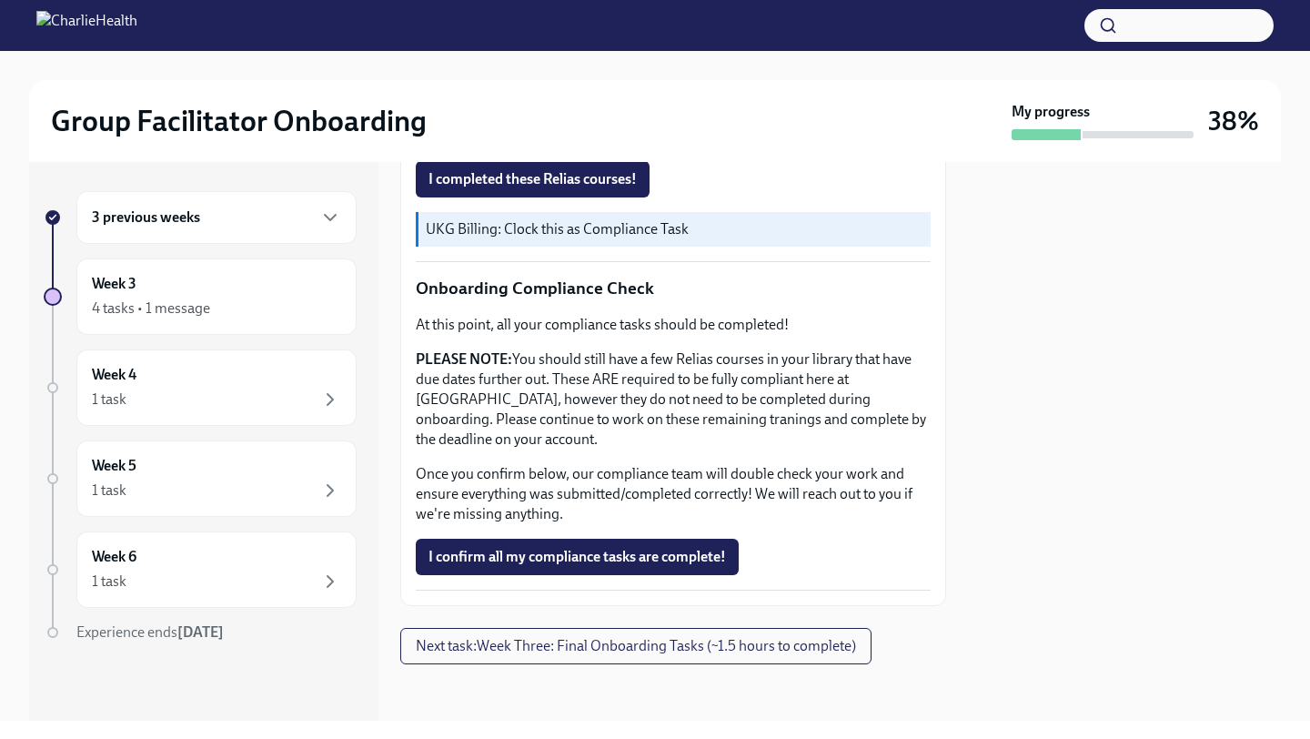
scroll to position [967, 0]
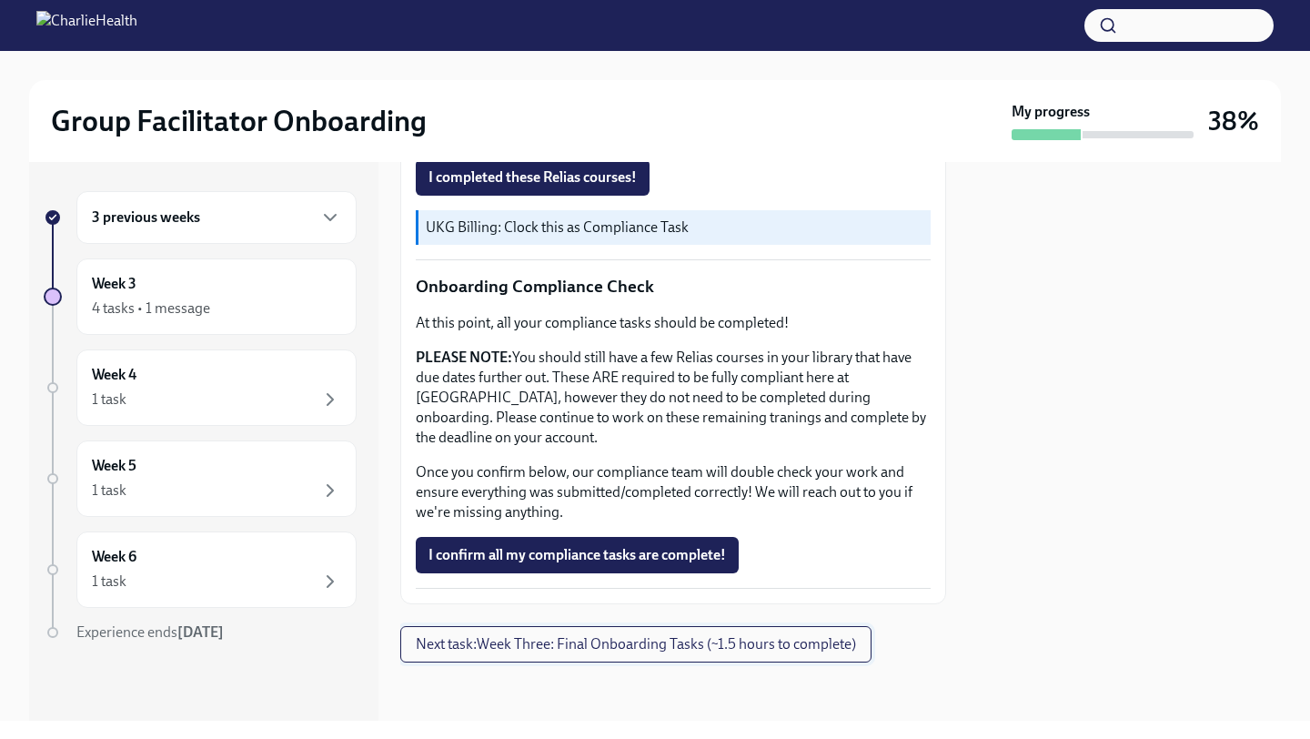
click at [761, 641] on span "Next task : Week Three: Final Onboarding Tasks (~1.5 hours to complete)" at bounding box center [636, 644] width 440 height 18
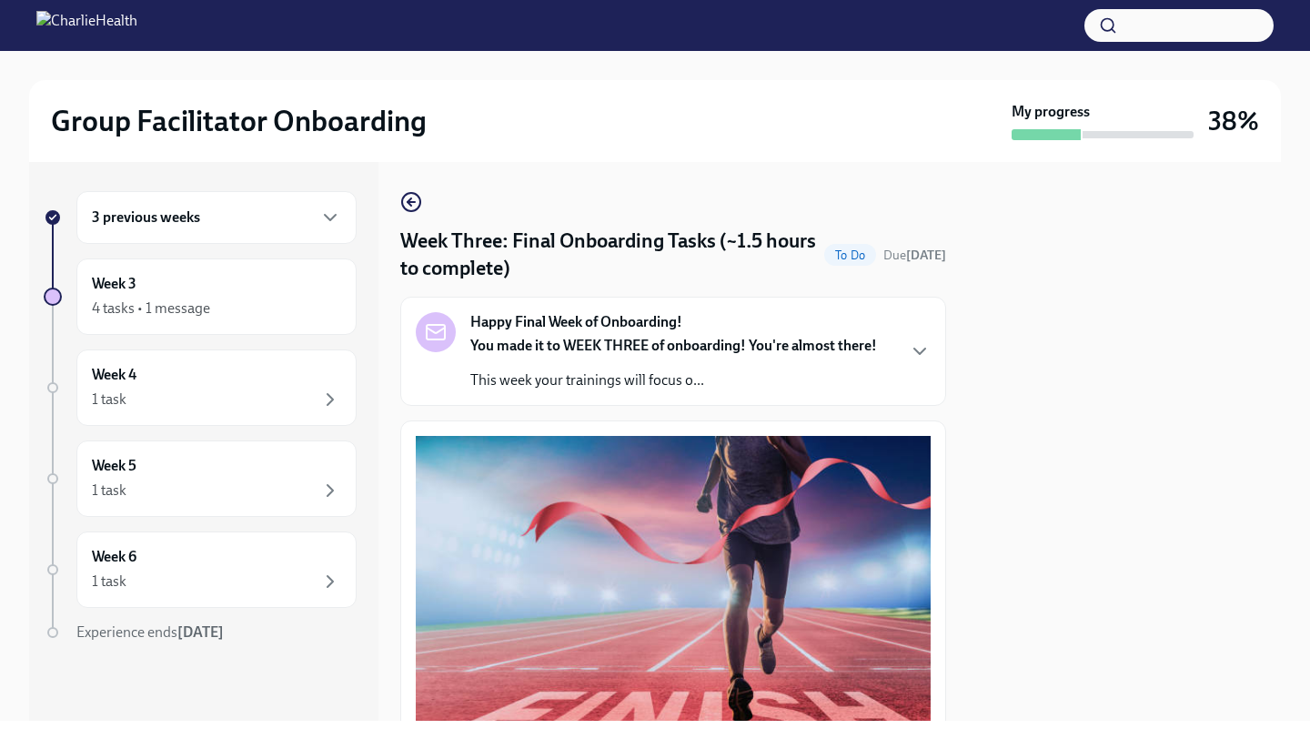
click at [946, 448] on div "3 previous weeks Week 3 4 tasks • 1 message Week 4 1 task Week 5 1 task Week 6 …" at bounding box center [655, 441] width 1252 height 559
click at [920, 339] on div "Happy Final Week of Onboarding! You made it to WEEK THREE of onboarding! You're…" at bounding box center [673, 351] width 515 height 78
